Goal: Task Accomplishment & Management: Manage account settings

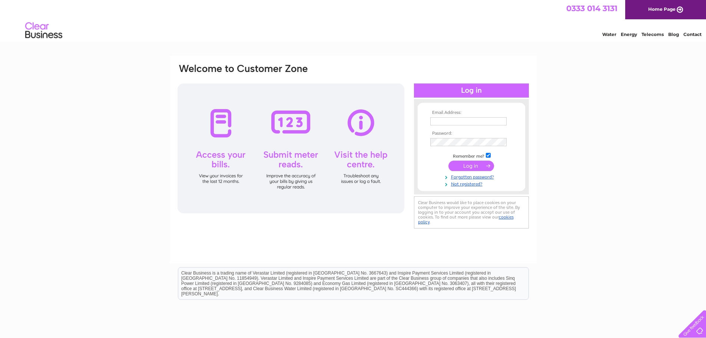
type input "alison.daniels@criminon.org.uk"
click at [477, 167] on input "submit" at bounding box center [472, 166] width 46 height 10
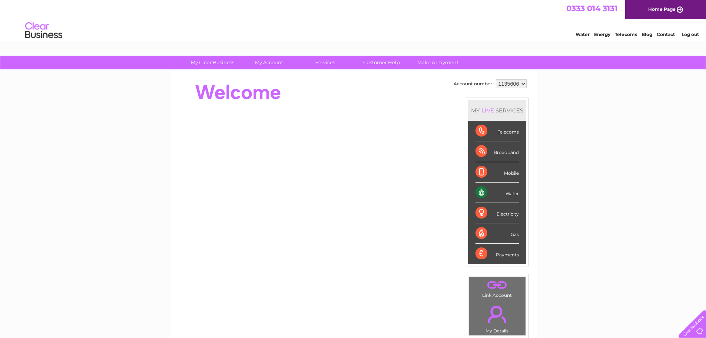
click at [512, 191] on div "Water" at bounding box center [497, 192] width 43 height 20
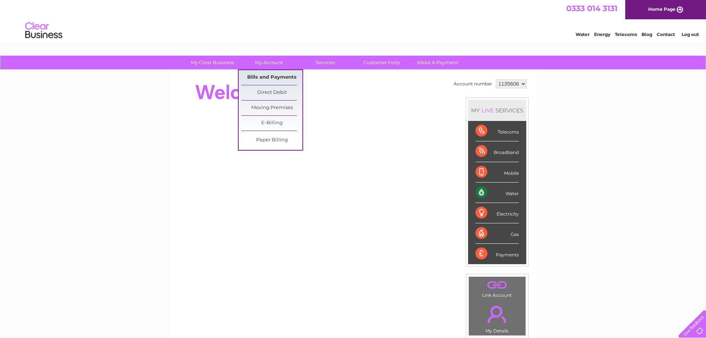
click at [269, 76] on link "Bills and Payments" at bounding box center [271, 77] width 61 height 15
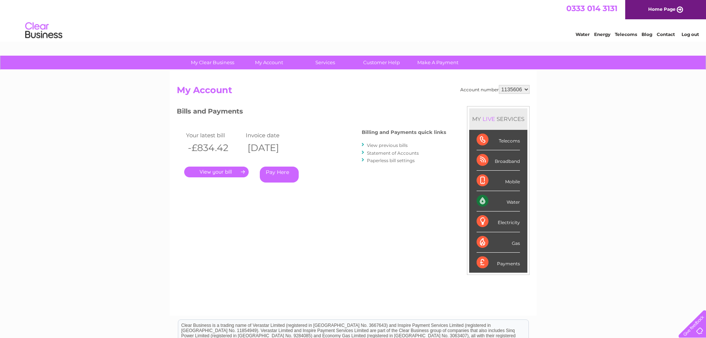
click at [210, 175] on link "." at bounding box center [216, 171] width 65 height 11
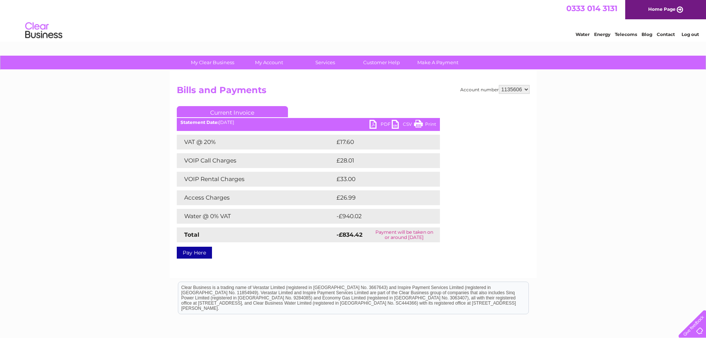
click at [696, 330] on div at bounding box center [691, 322] width 30 height 30
